Goal: Information Seeking & Learning: Find contact information

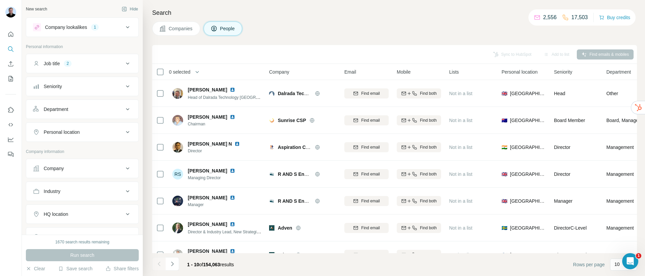
click at [67, 137] on button "Personal location" at bounding box center [82, 132] width 112 height 16
click at [77, 151] on input "text" at bounding box center [82, 149] width 99 height 12
type input "*********"
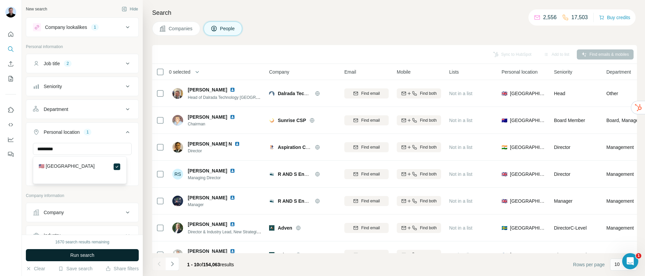
click at [99, 252] on button "Run search" at bounding box center [82, 255] width 113 height 12
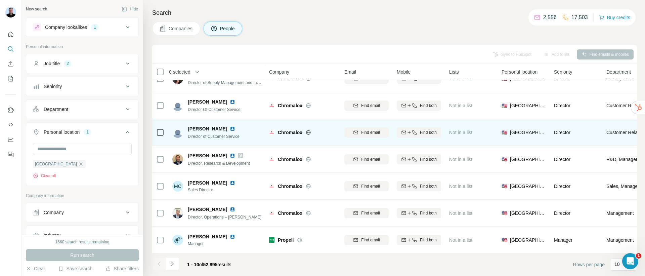
scroll to position [99, 0]
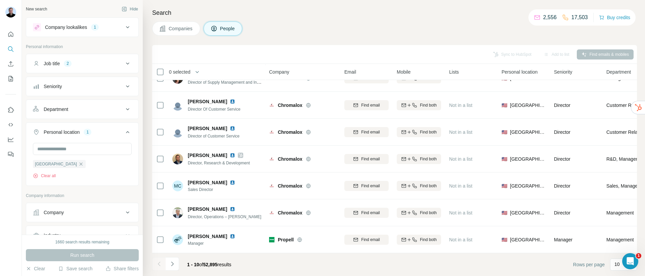
click at [94, 61] on div "Job title 2" at bounding box center [78, 63] width 91 height 7
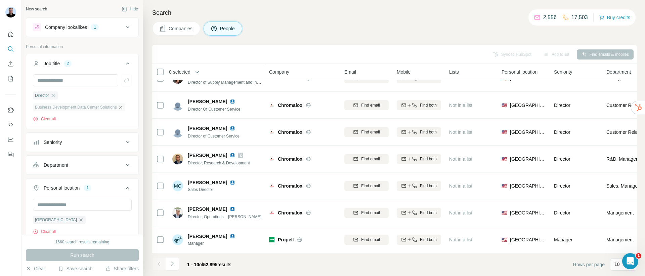
click at [121, 109] on icon "button" at bounding box center [120, 107] width 3 height 3
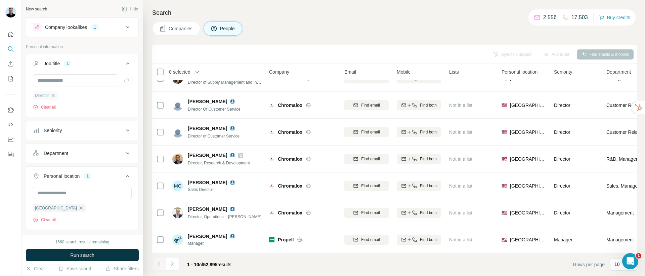
click at [56, 97] on icon "button" at bounding box center [52, 95] width 5 height 5
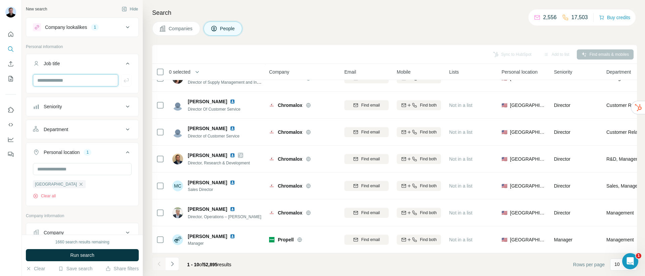
click at [59, 82] on input "text" at bounding box center [75, 80] width 85 height 12
type input "**********"
click at [123, 82] on icon "button" at bounding box center [126, 80] width 7 height 7
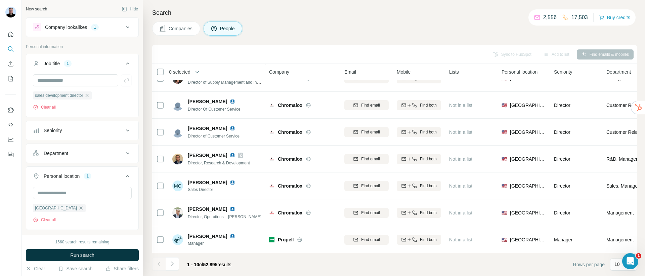
click at [75, 255] on span "Run search" at bounding box center [82, 255] width 24 height 7
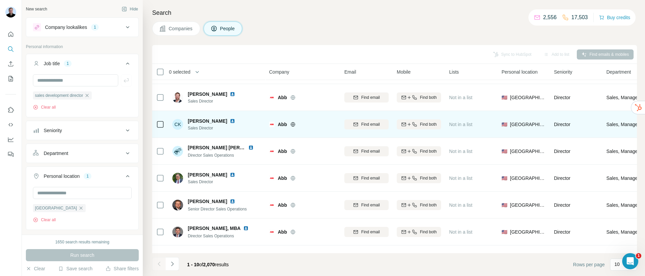
scroll to position [61, 0]
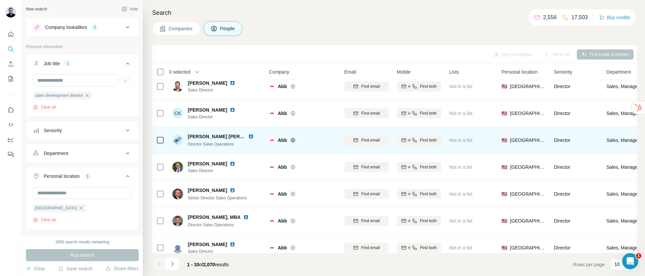
click at [248, 136] on img at bounding box center [250, 136] width 5 height 5
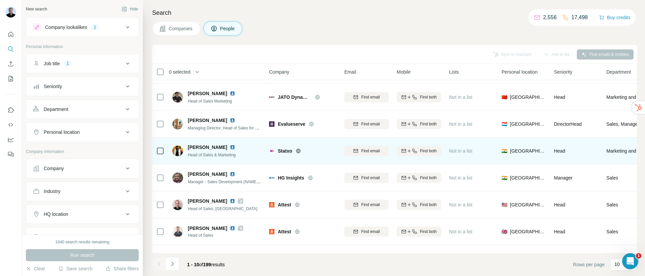
scroll to position [99, 0]
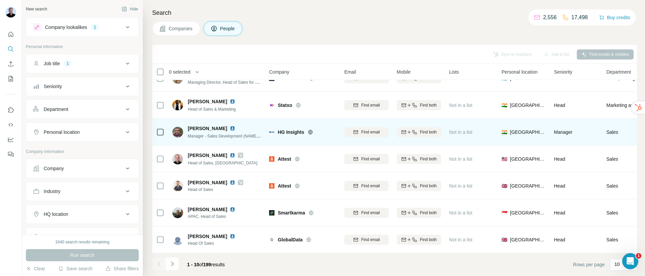
click at [230, 126] on img at bounding box center [232, 128] width 5 height 5
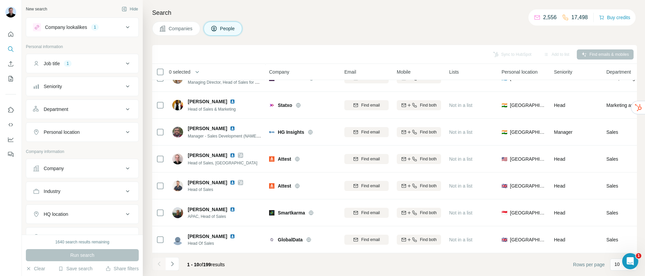
click at [178, 266] on button "Navigate to next page" at bounding box center [172, 263] width 13 height 13
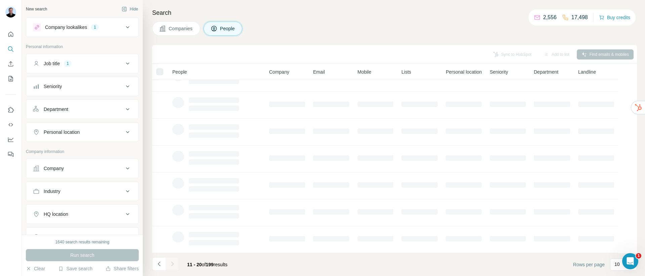
click at [175, 267] on div at bounding box center [172, 263] width 13 height 13
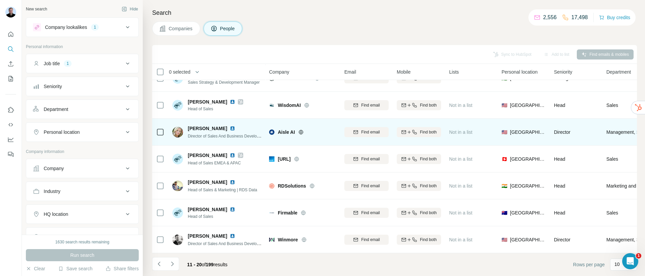
click at [230, 126] on img at bounding box center [232, 128] width 5 height 5
